Goal: Task Accomplishment & Management: Use online tool/utility

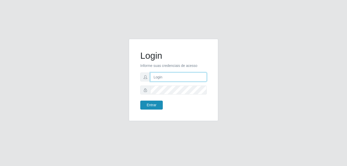
type input "heloisa@bessa"
click at [155, 106] on button "Entrar" at bounding box center [151, 105] width 22 height 9
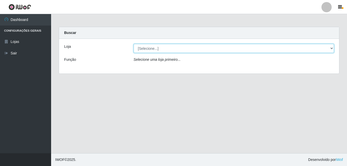
click at [154, 48] on select "[Selecione...] Bemais Supermercados - B9 Bessa" at bounding box center [233, 48] width 200 height 9
select select "410"
click at [133, 44] on select "[Selecione...] Bemais Supermercados - B9 Bessa" at bounding box center [233, 48] width 200 height 9
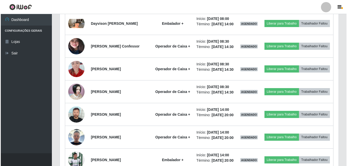
scroll to position [281, 0]
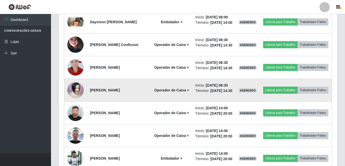
click at [76, 98] on img at bounding box center [75, 90] width 16 height 16
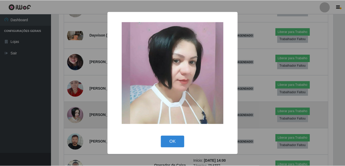
scroll to position [106, 276]
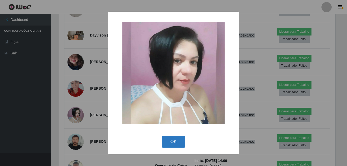
click at [175, 142] on button "OK" at bounding box center [174, 142] width 24 height 12
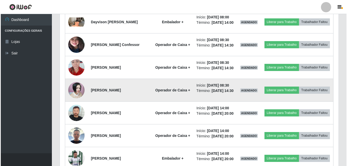
scroll to position [106, 278]
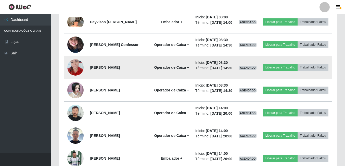
click at [78, 78] on img at bounding box center [75, 67] width 16 height 22
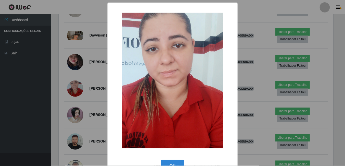
scroll to position [106, 276]
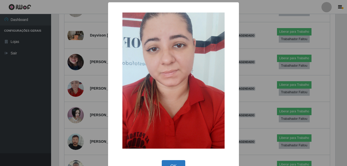
click at [173, 161] on button "OK" at bounding box center [174, 166] width 24 height 12
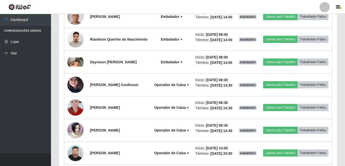
scroll to position [243, 0]
